Goal: Find specific page/section: Find specific page/section

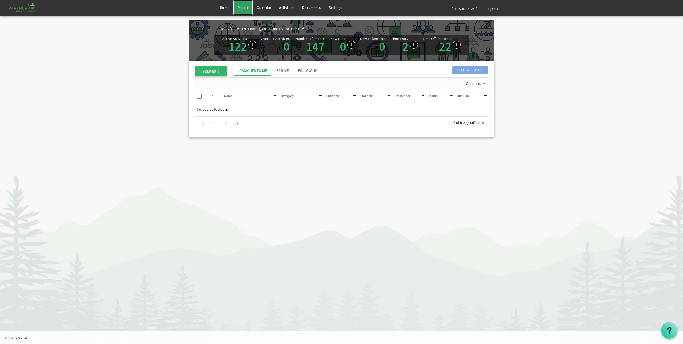
click at [244, 1] on link "People" at bounding box center [242, 7] width 19 height 15
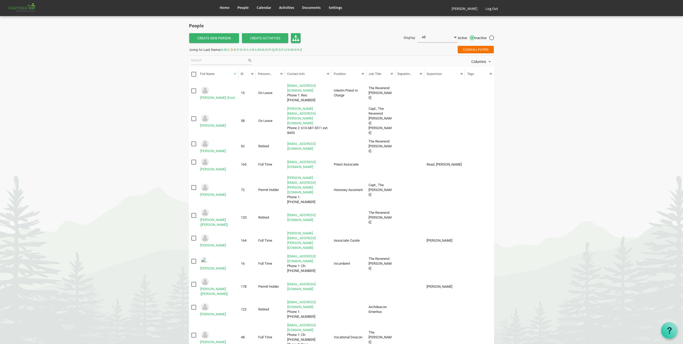
click at [223, 49] on span "A" at bounding box center [222, 49] width 2 height 5
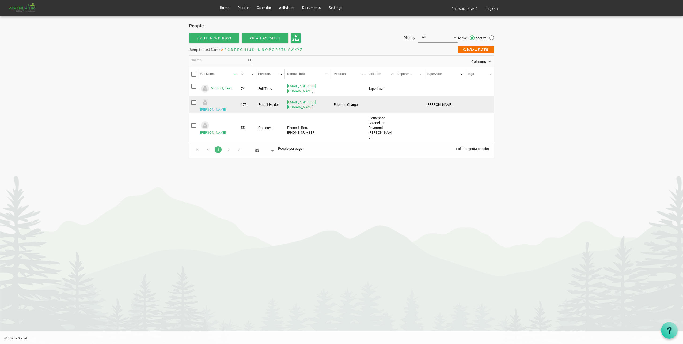
click at [226, 107] on link "Aitchison, Don" at bounding box center [213, 109] width 26 height 4
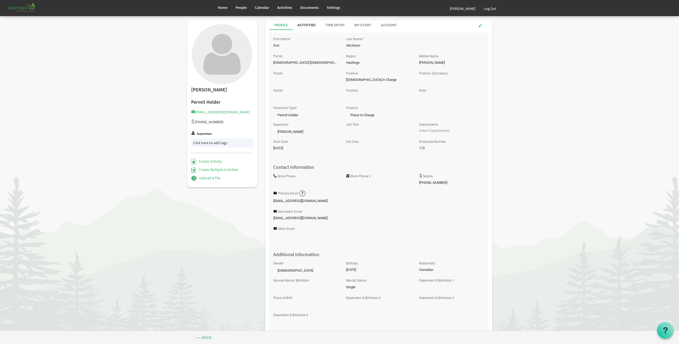
click at [305, 25] on div "Activities" at bounding box center [306, 25] width 18 height 5
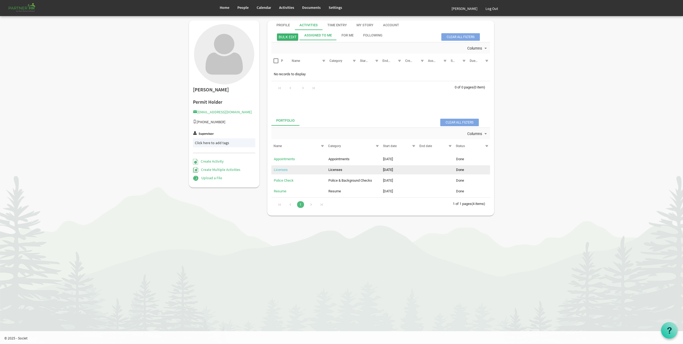
click at [287, 169] on link "Licenses" at bounding box center [281, 169] width 14 height 4
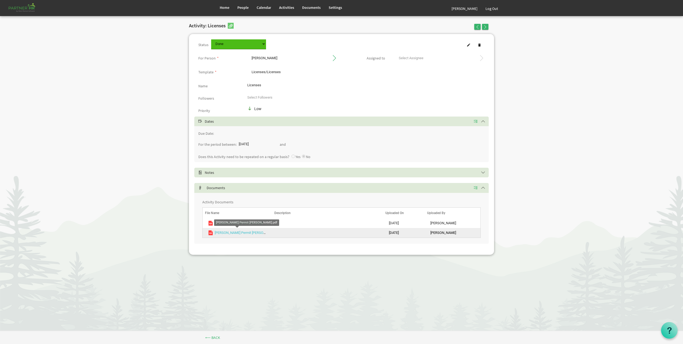
click at [243, 232] on link "Bishop Permit Don Aitchison.pdf" at bounding box center [249, 232] width 69 height 4
click at [243, 10] on link "People" at bounding box center [242, 7] width 19 height 15
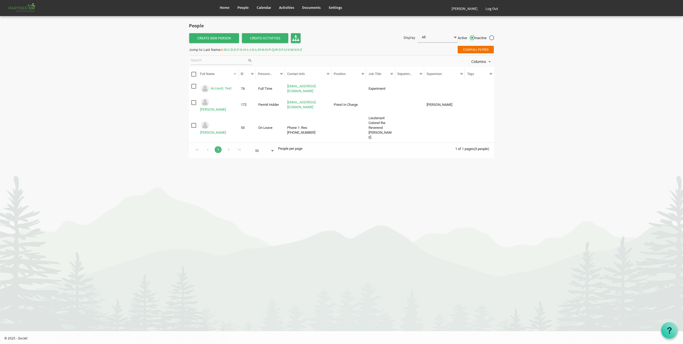
click at [226, 50] on span "B" at bounding box center [225, 49] width 2 height 5
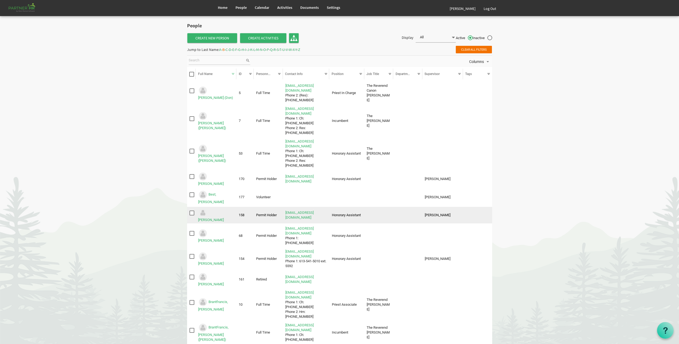
click at [363, 211] on td "Honorary Assistant" at bounding box center [346, 215] width 35 height 17
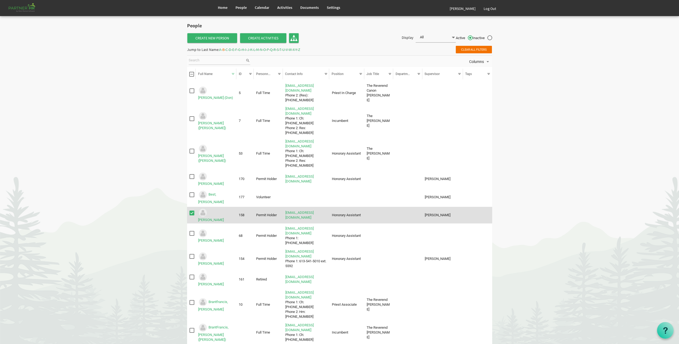
click at [362, 208] on td "Honorary Assistant" at bounding box center [346, 215] width 35 height 17
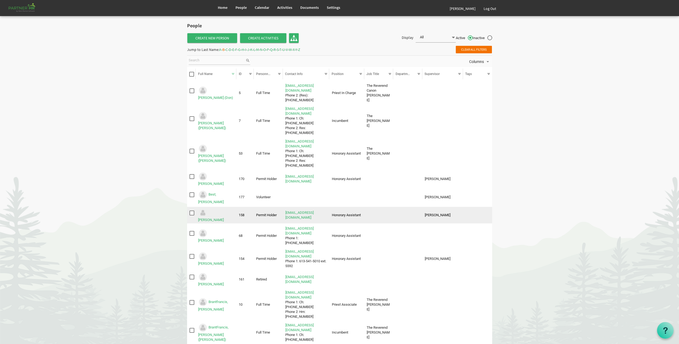
click at [362, 208] on td "Honorary Assistant" at bounding box center [346, 215] width 35 height 17
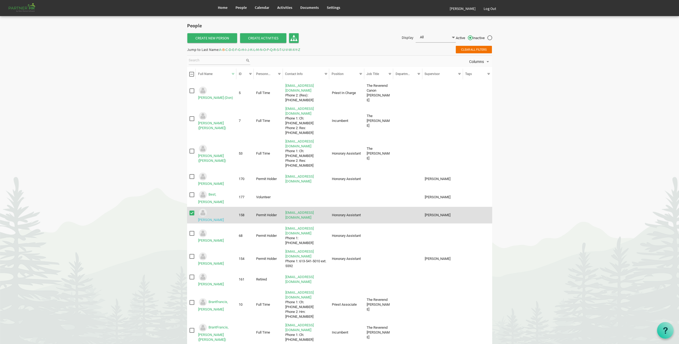
click at [213, 218] on link "Bird, Michael" at bounding box center [211, 220] width 26 height 4
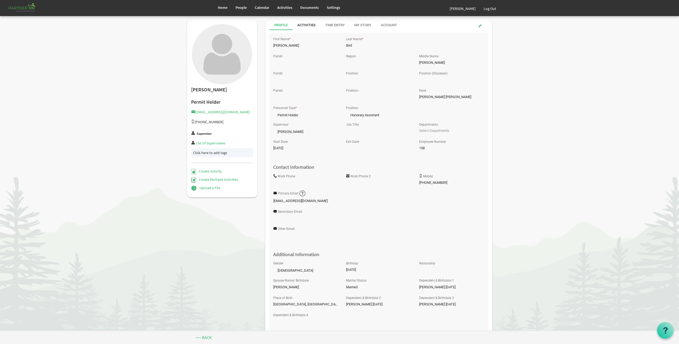
click at [315, 25] on div "Activities" at bounding box center [306, 25] width 18 height 5
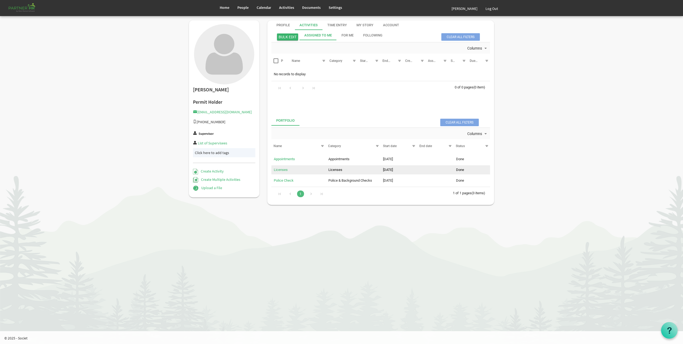
click at [282, 167] on td "Licenses" at bounding box center [298, 169] width 55 height 9
click at [282, 168] on link "Licenses" at bounding box center [281, 169] width 14 height 4
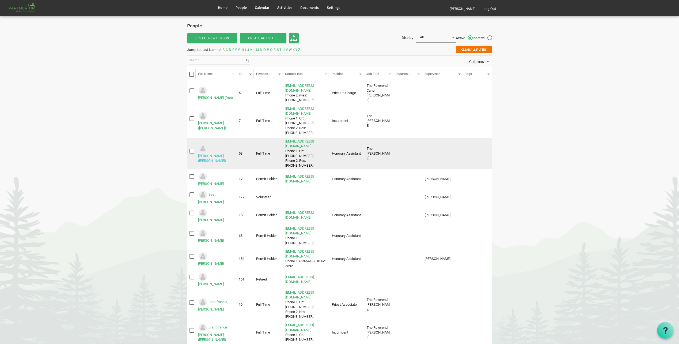
click at [217, 154] on link "[PERSON_NAME] ([PERSON_NAME])" at bounding box center [212, 158] width 28 height 9
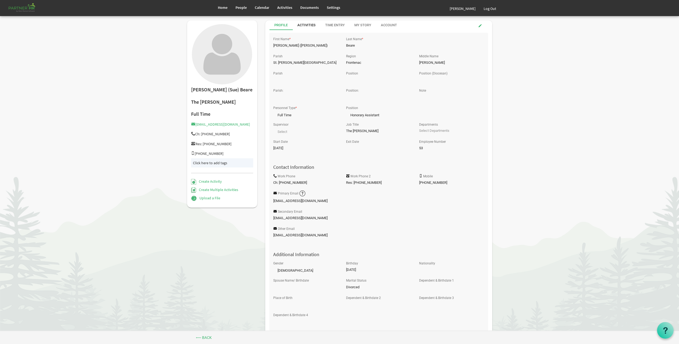
click at [306, 26] on div "Activities" at bounding box center [306, 25] width 18 height 5
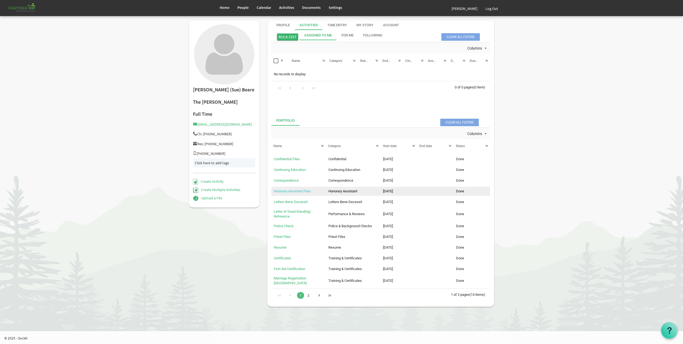
click at [304, 190] on link "Honorary Assistant Files" at bounding box center [292, 191] width 37 height 4
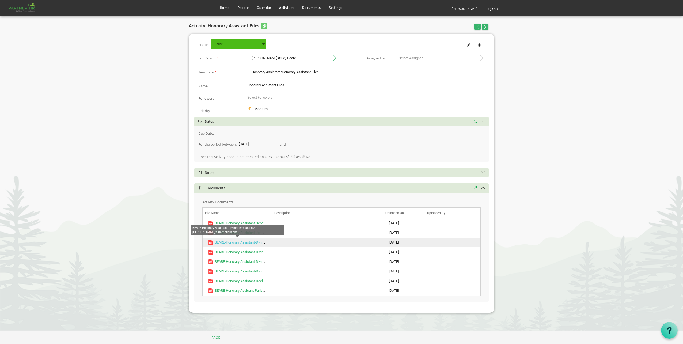
click at [243, 243] on link "BEARE-Honorary Assistant-Divine Permission-St. [PERSON_NAME]'s Barriefield.pdf" at bounding box center [277, 242] width 124 height 4
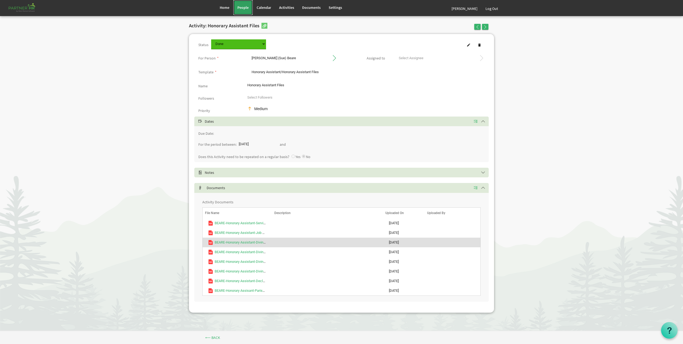
click at [238, 7] on span "People" at bounding box center [242, 7] width 11 height 5
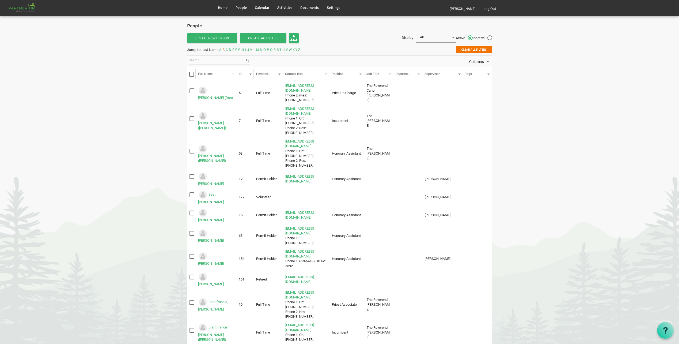
click at [228, 49] on span "C" at bounding box center [227, 49] width 2 height 5
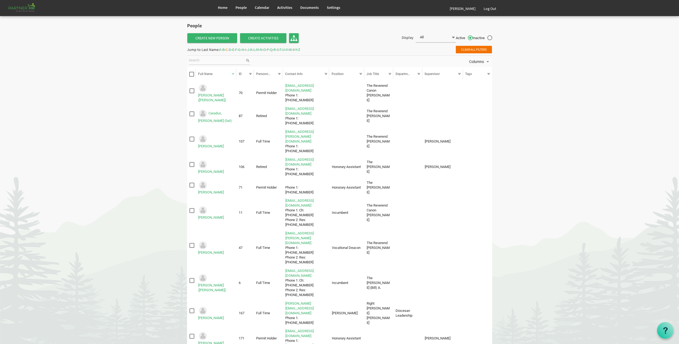
click at [231, 49] on span "D" at bounding box center [230, 49] width 2 height 5
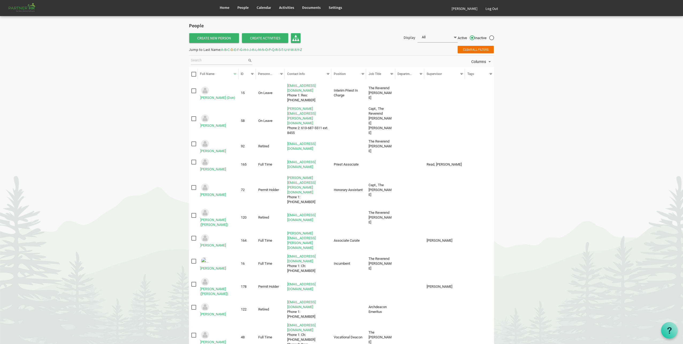
click at [236, 48] on span "E" at bounding box center [235, 49] width 2 height 5
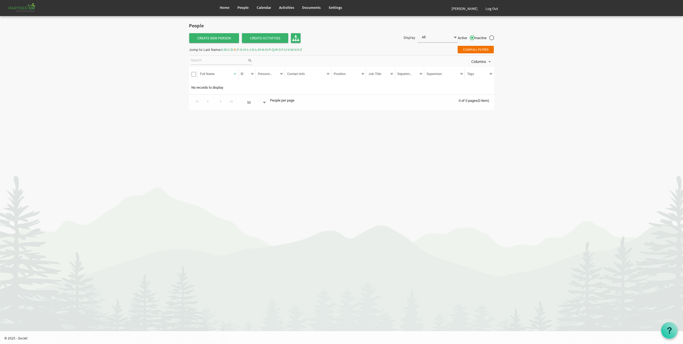
click at [239, 49] on span "F" at bounding box center [238, 49] width 2 height 5
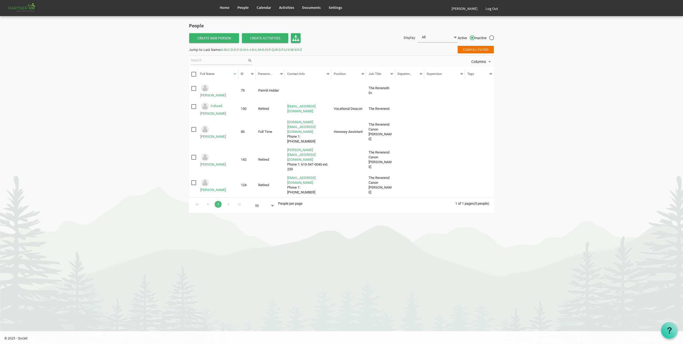
click at [242, 48] on span "G" at bounding box center [241, 49] width 2 height 5
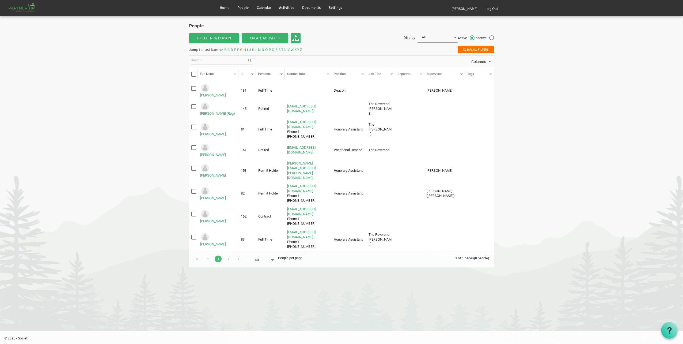
click at [254, 50] on div "Jump to Last Name: A - B - C - D - E - F - G - H - I - J - K - L - M - N - O - …" at bounding box center [245, 49] width 113 height 9
click at [246, 49] on span "H" at bounding box center [244, 49] width 2 height 5
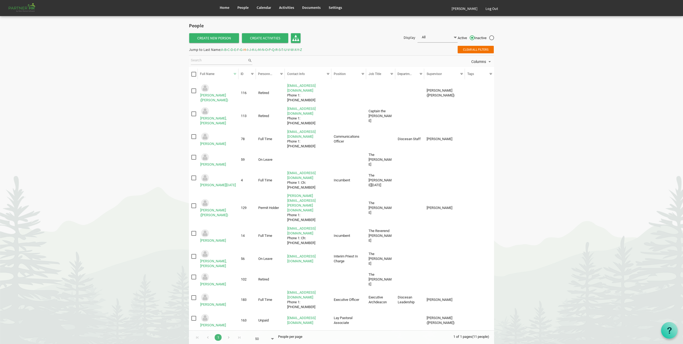
click at [248, 50] on span "I" at bounding box center [247, 49] width 1 height 5
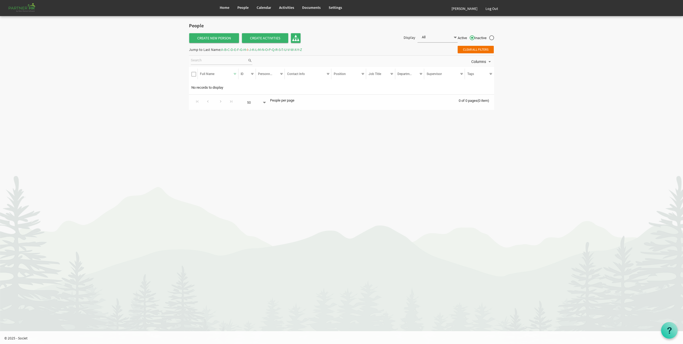
click at [251, 50] on span "J" at bounding box center [250, 49] width 2 height 5
click at [254, 49] on span "K" at bounding box center [253, 49] width 2 height 5
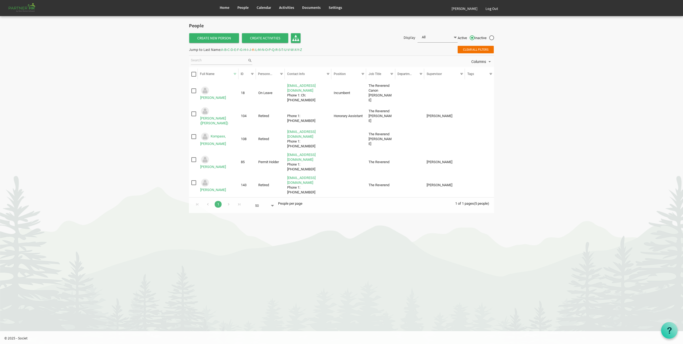
click at [223, 51] on span "A" at bounding box center [222, 49] width 2 height 5
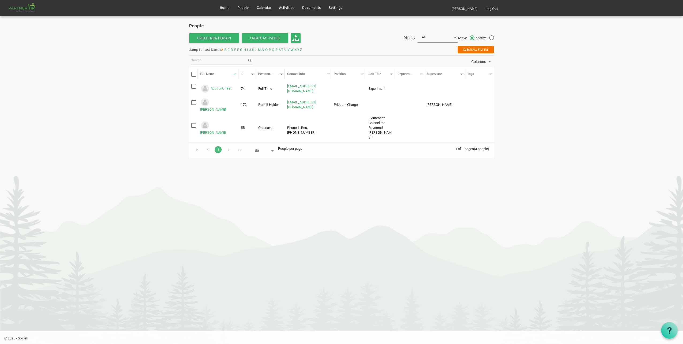
click at [226, 51] on span "B" at bounding box center [225, 49] width 2 height 5
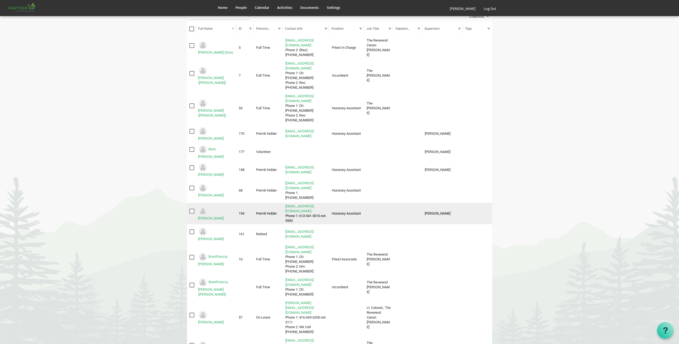
scroll to position [54, 0]
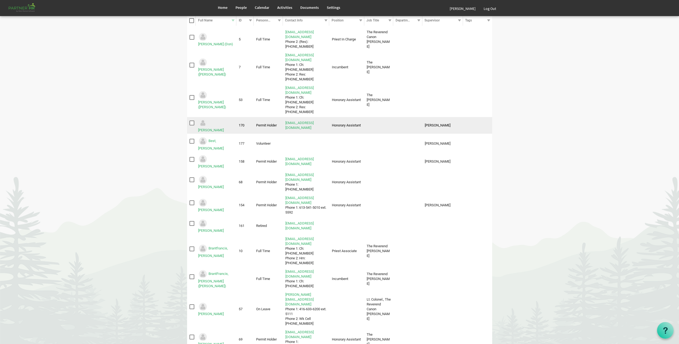
click at [262, 127] on td "Permit Holder" at bounding box center [268, 125] width 29 height 17
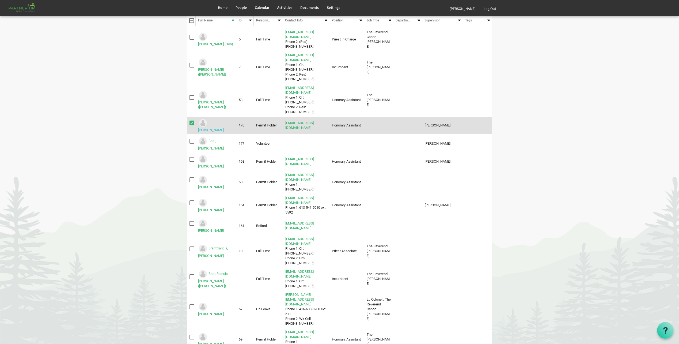
click at [217, 128] on link "Bell-Plouffe, Mary" at bounding box center [211, 130] width 26 height 4
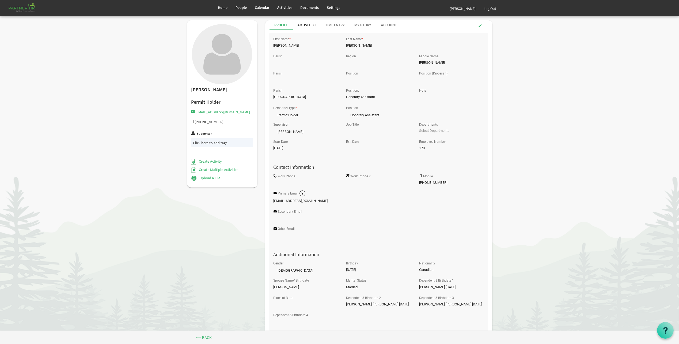
click at [312, 24] on div "Activities" at bounding box center [306, 25] width 18 height 5
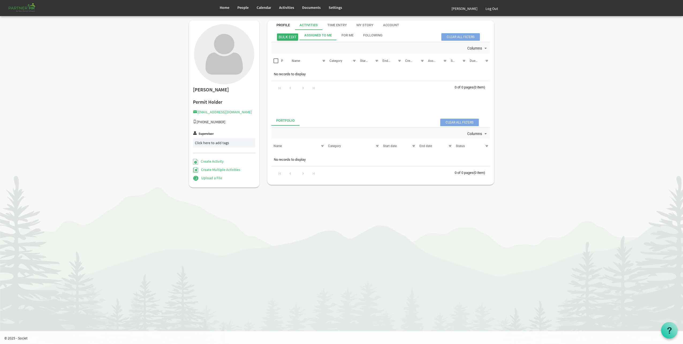
click at [284, 23] on div "Profile" at bounding box center [282, 25] width 13 height 5
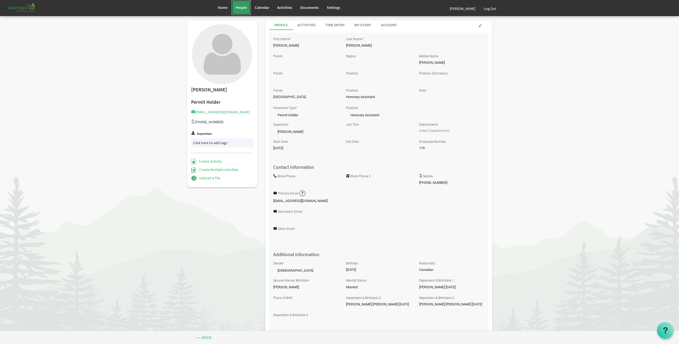
click at [237, 9] on span "People" at bounding box center [240, 7] width 11 height 5
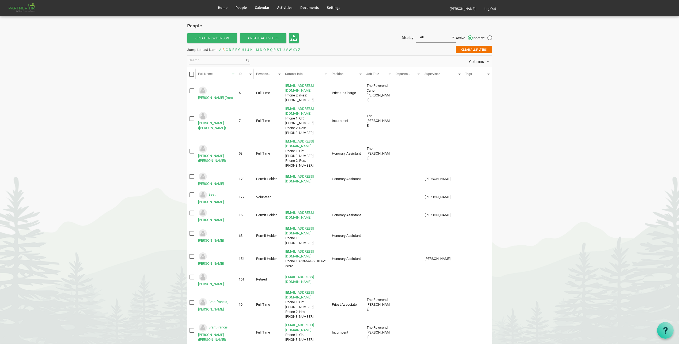
click at [276, 48] on span "R" at bounding box center [274, 49] width 2 height 5
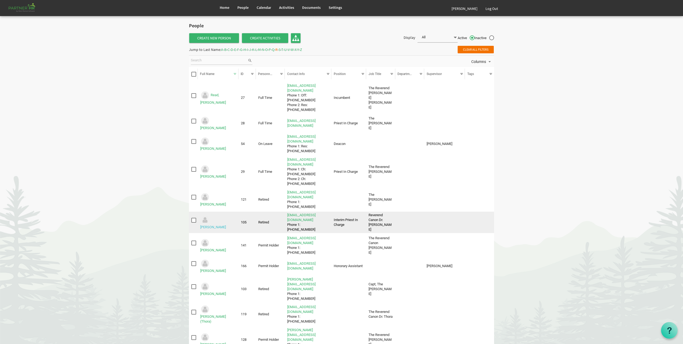
click at [216, 225] on link "[PERSON_NAME]" at bounding box center [213, 227] width 26 height 4
